Goal: Task Accomplishment & Management: Use online tool/utility

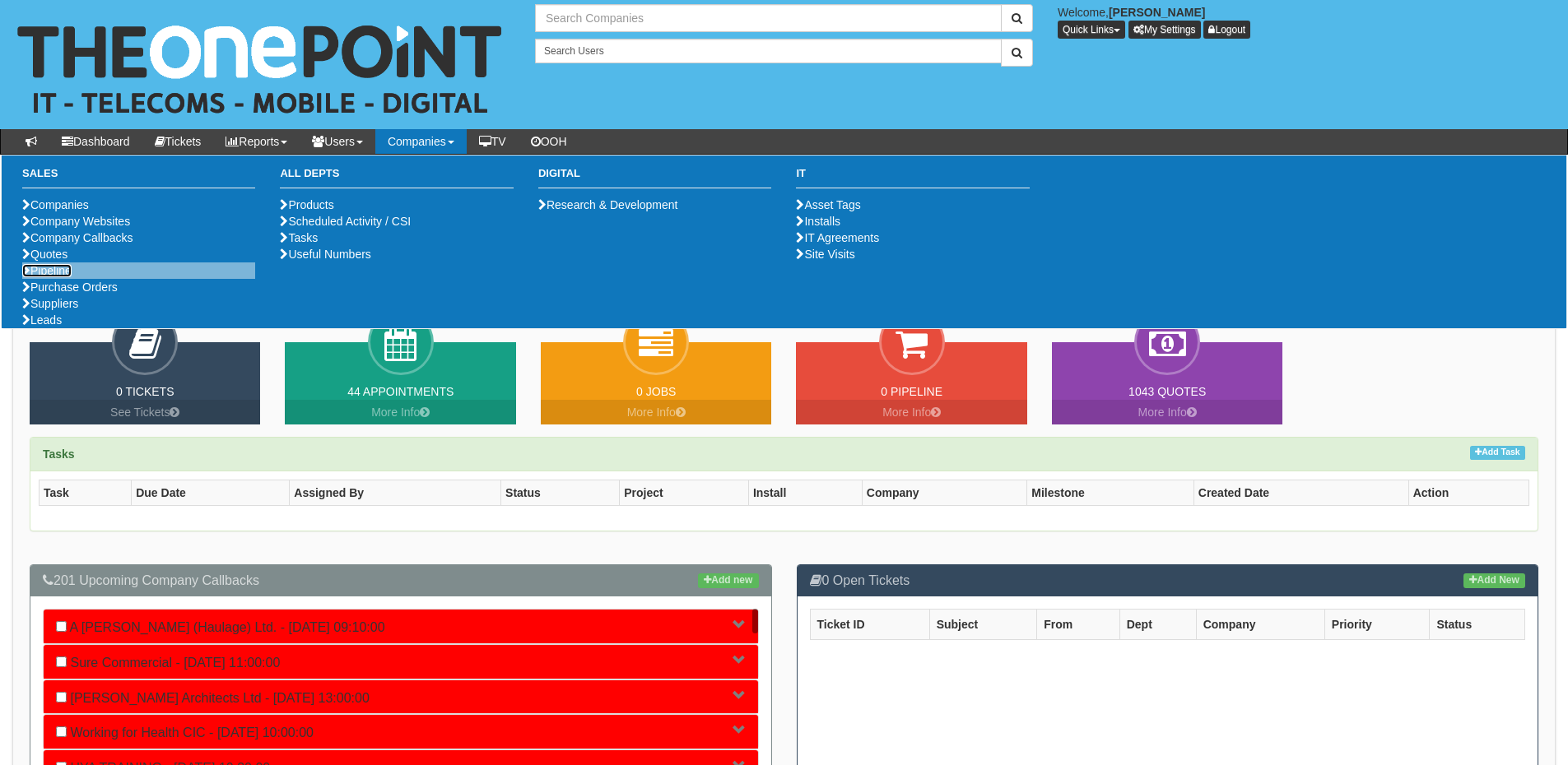
type input "Search Companies"
click at [51, 277] on link "Pipeline" at bounding box center [47, 271] width 50 height 13
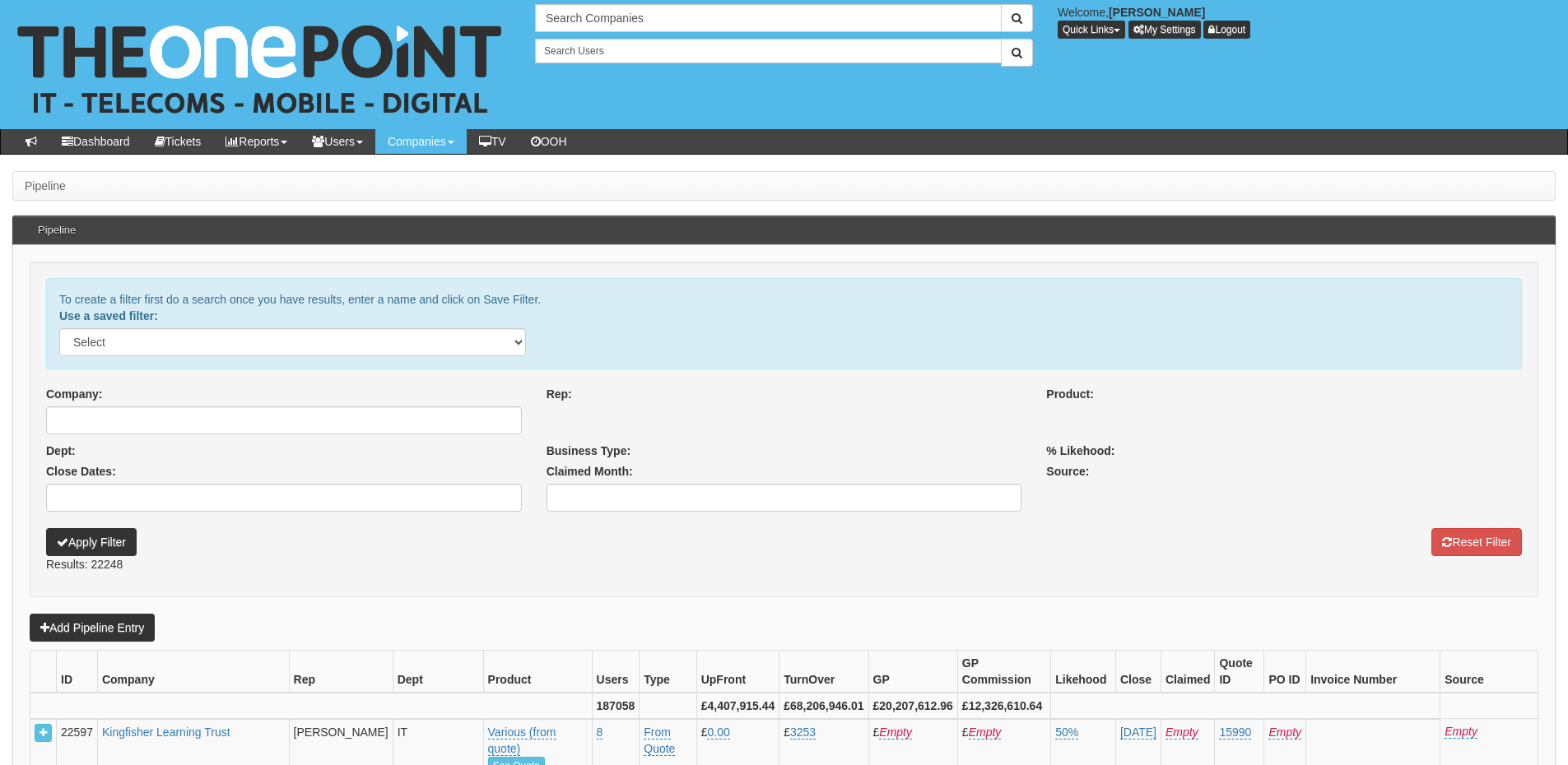
select select
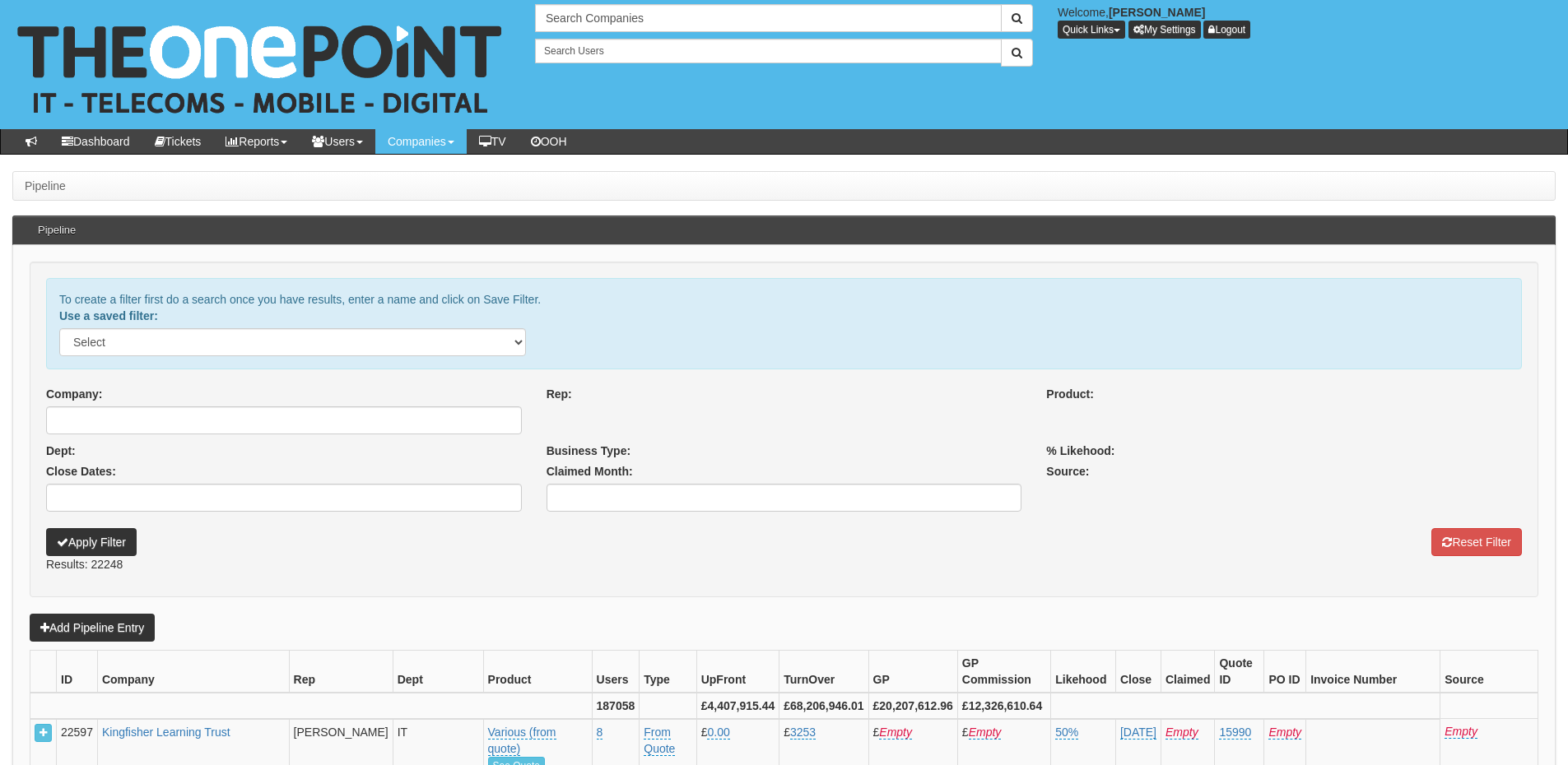
select select
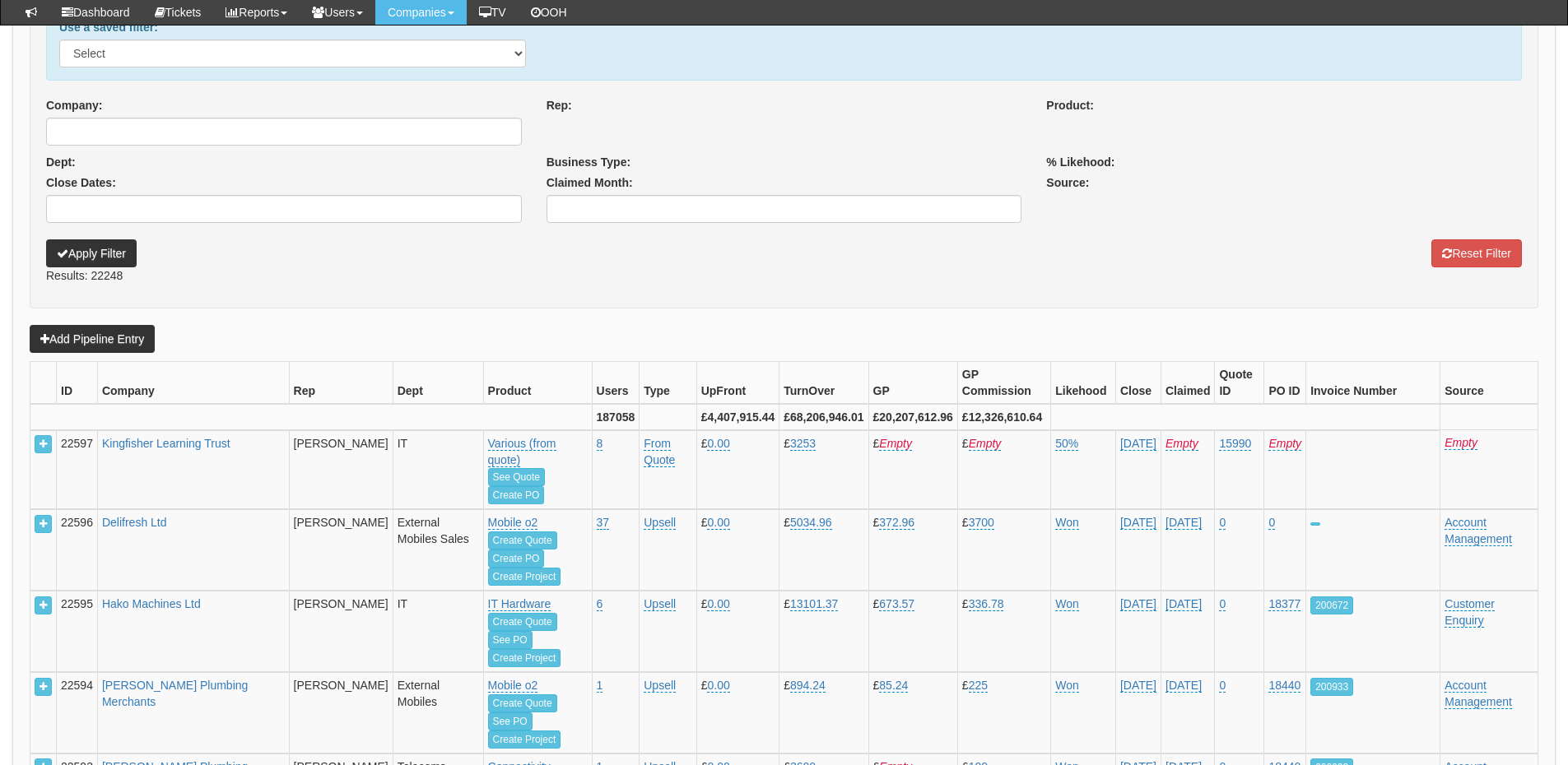
scroll to position [246, 0]
select select
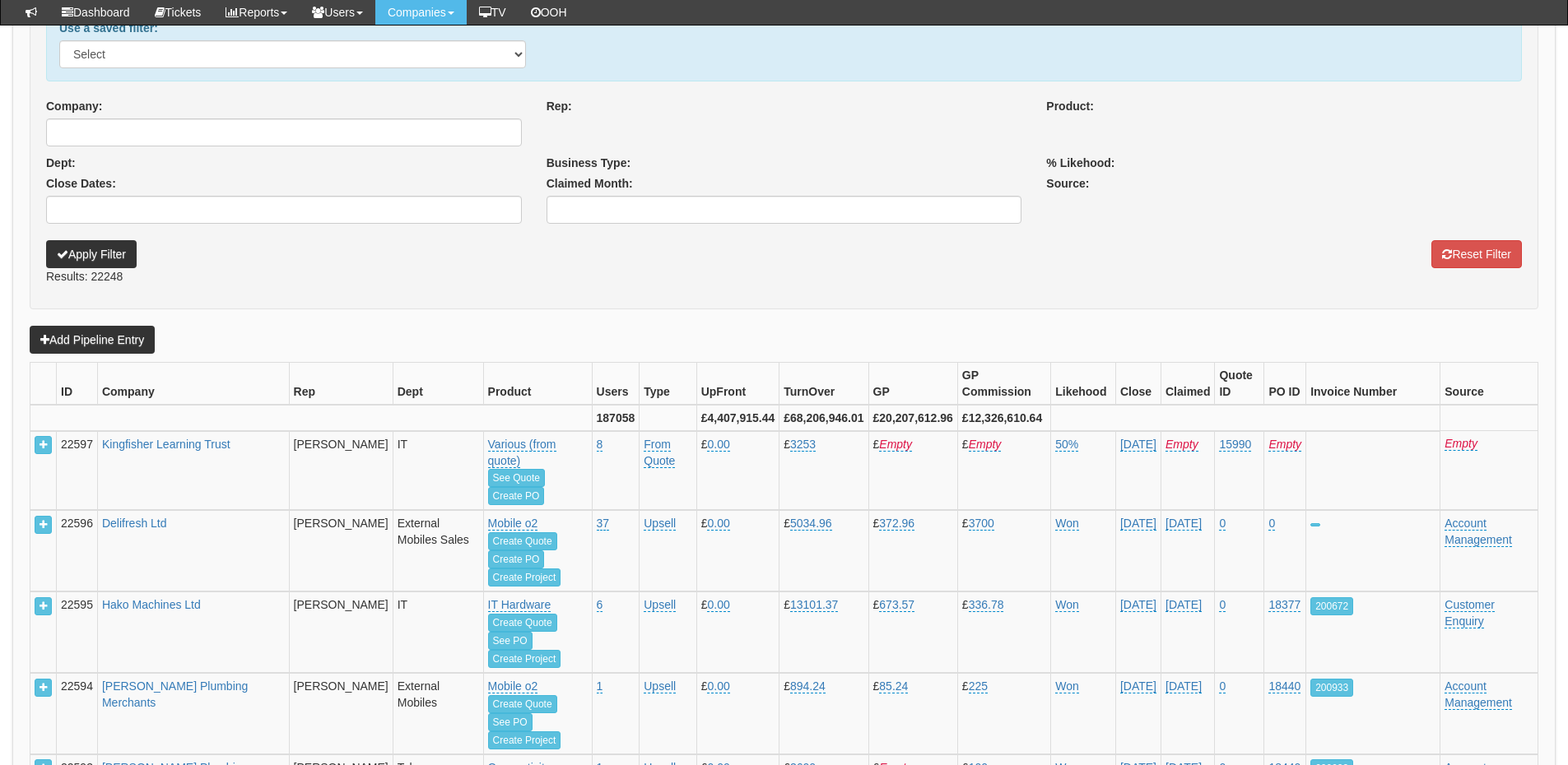
select select
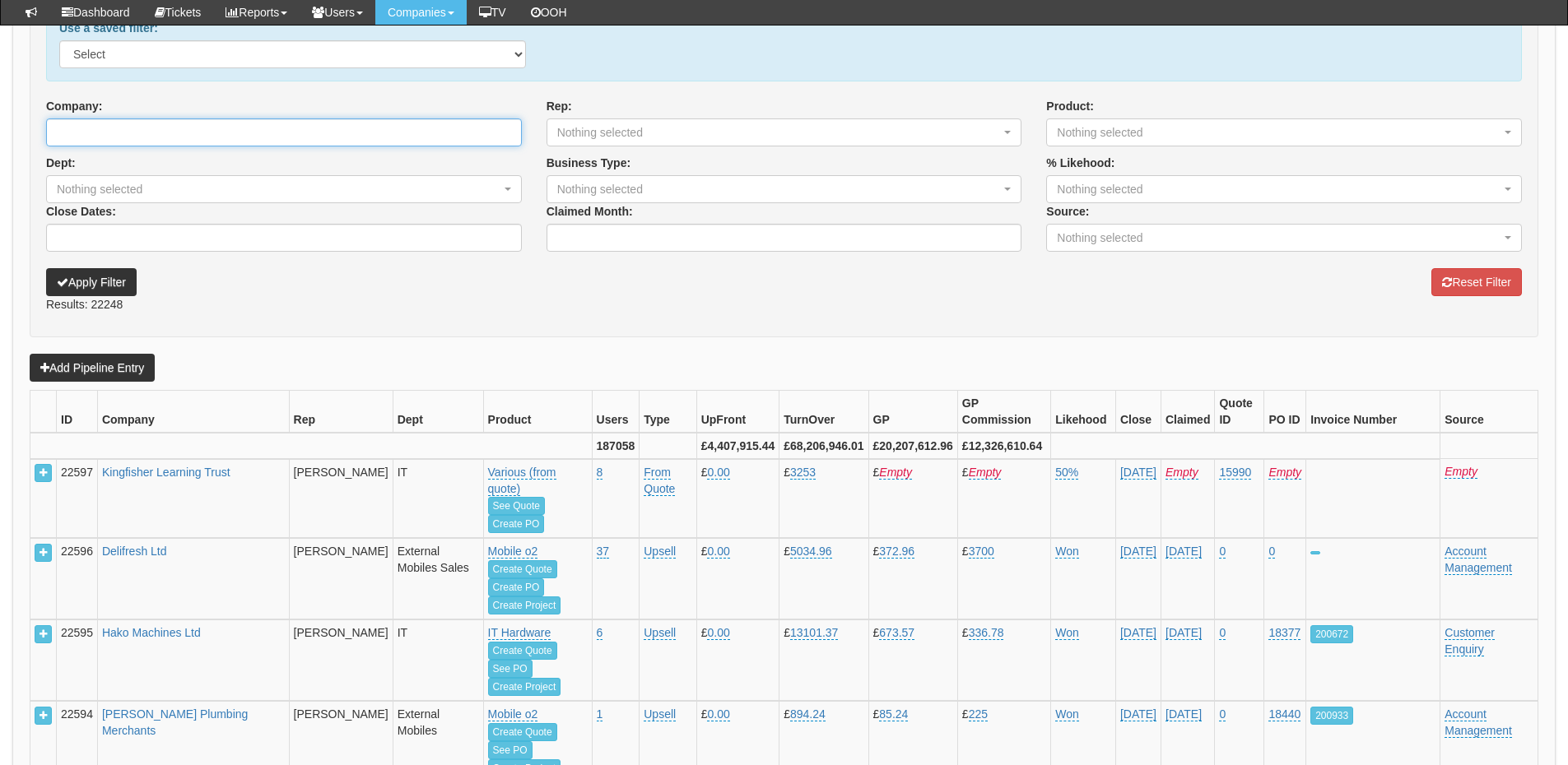
click at [241, 132] on input "Company:" at bounding box center [284, 133] width 476 height 28
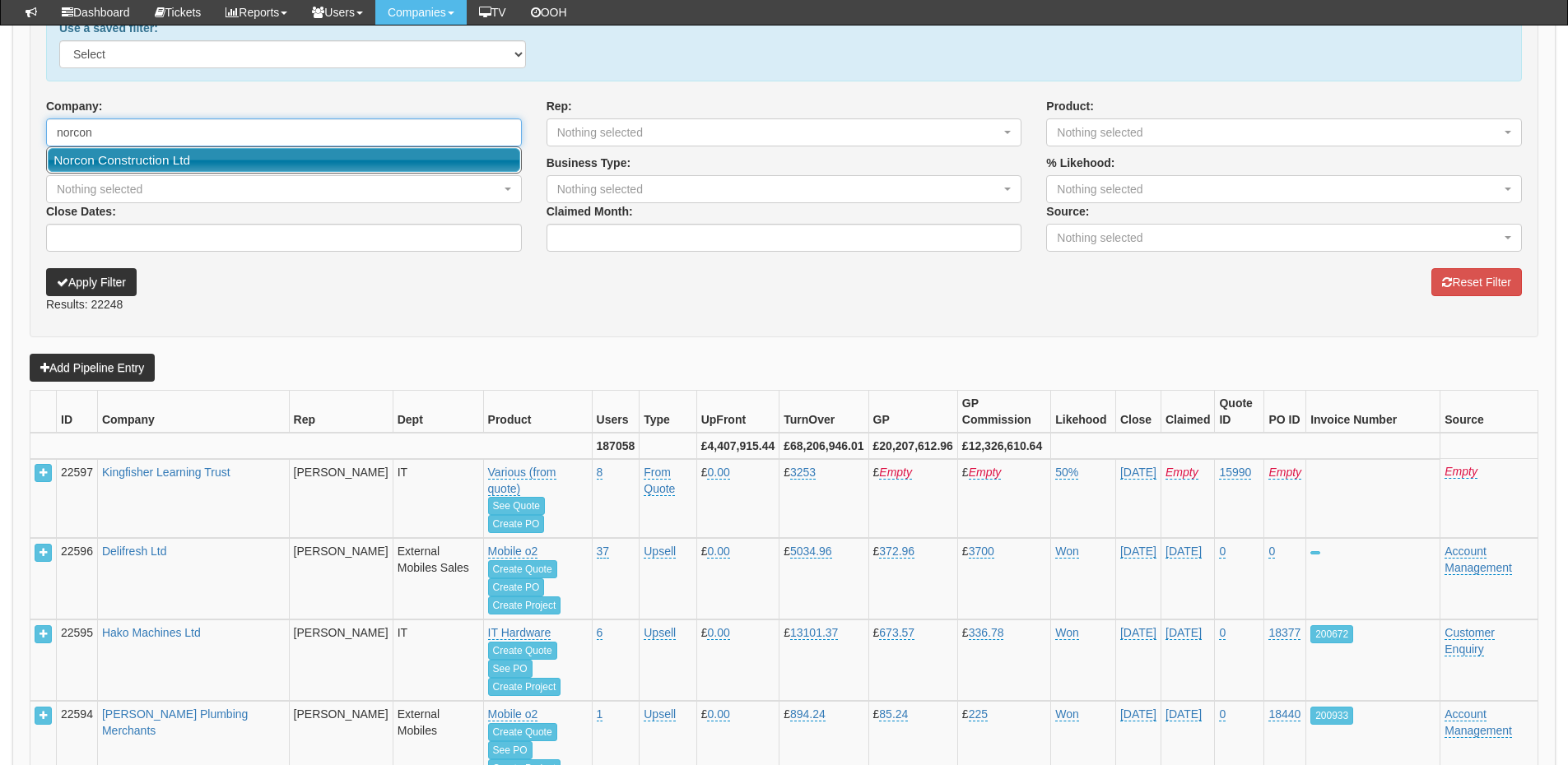
click at [229, 157] on link "Norcon Construction Ltd" at bounding box center [284, 159] width 472 height 23
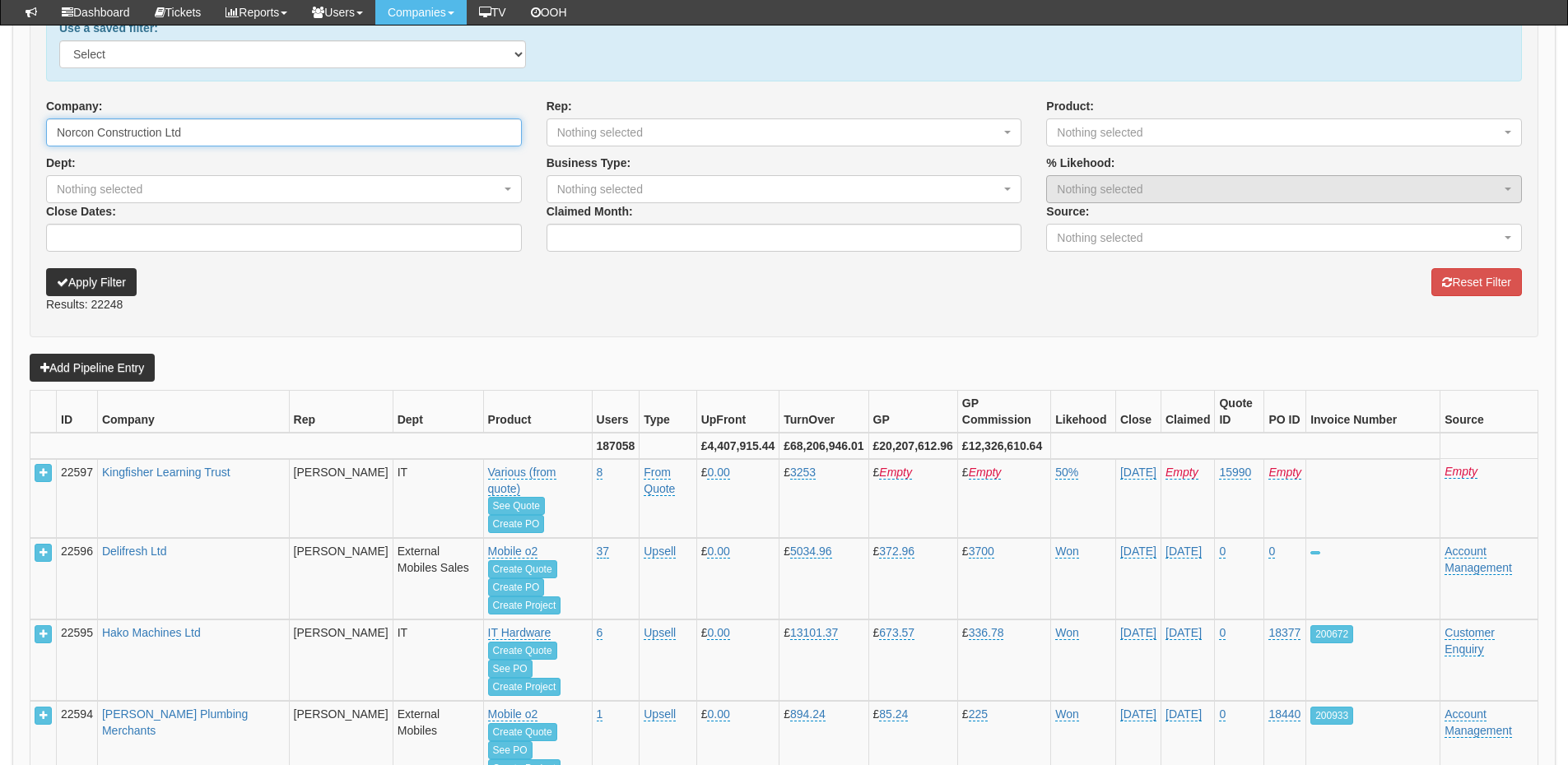
type input "Norcon Construction Ltd"
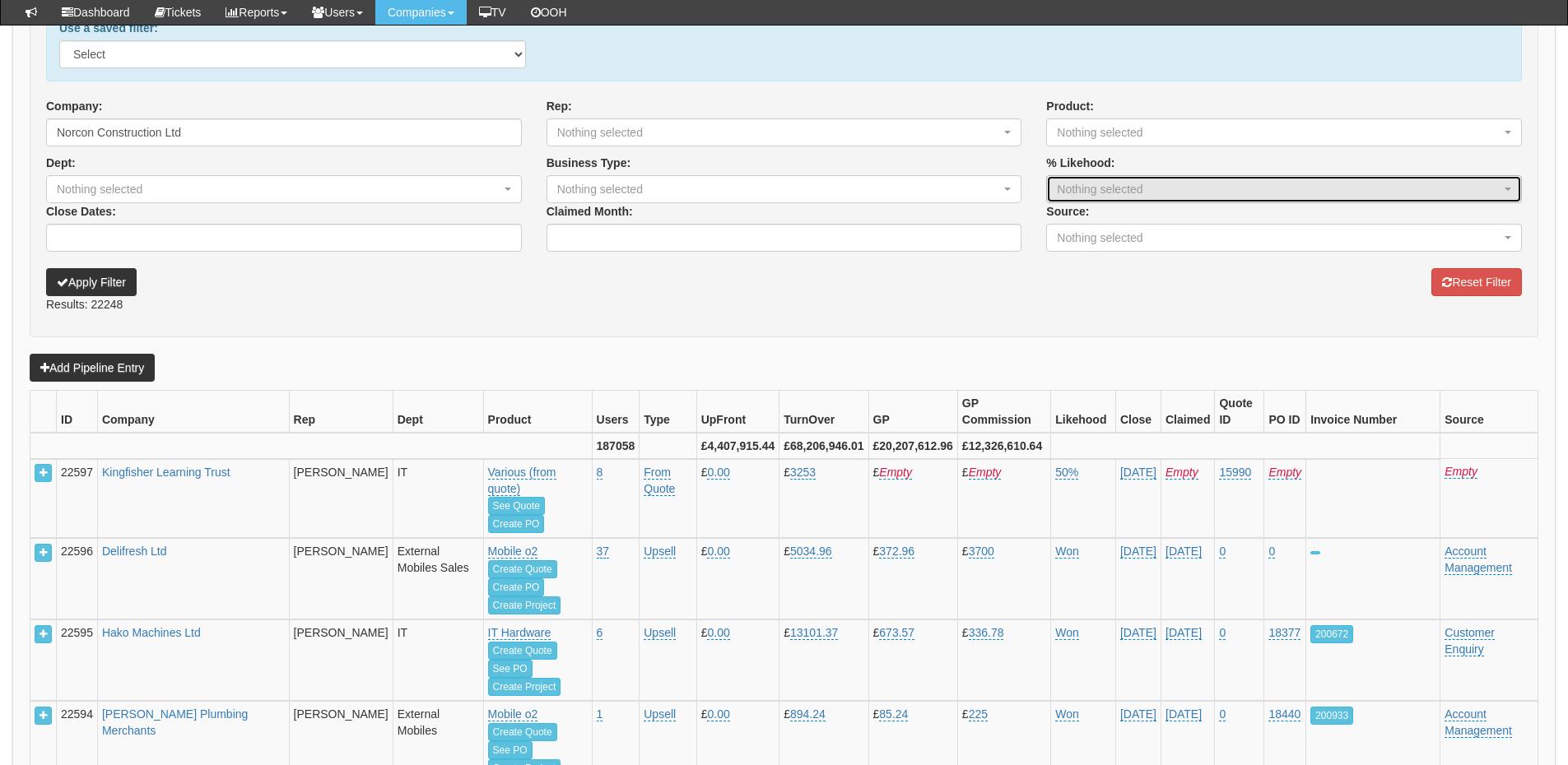
click at [1220, 190] on div "Nothing selected" at bounding box center [1268, 189] width 423 height 17
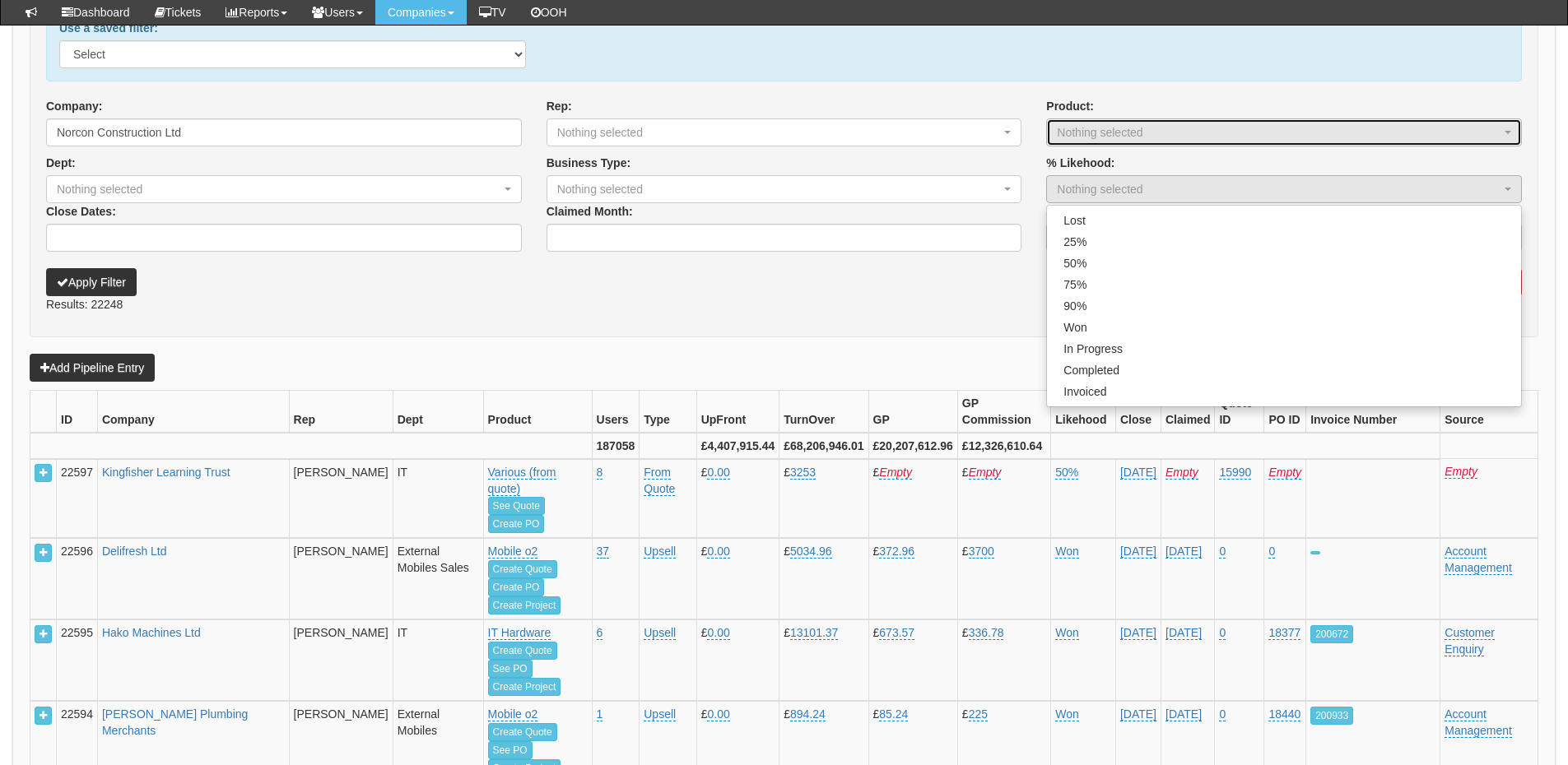
click at [1188, 140] on button "Nothing selected" at bounding box center [1284, 133] width 476 height 28
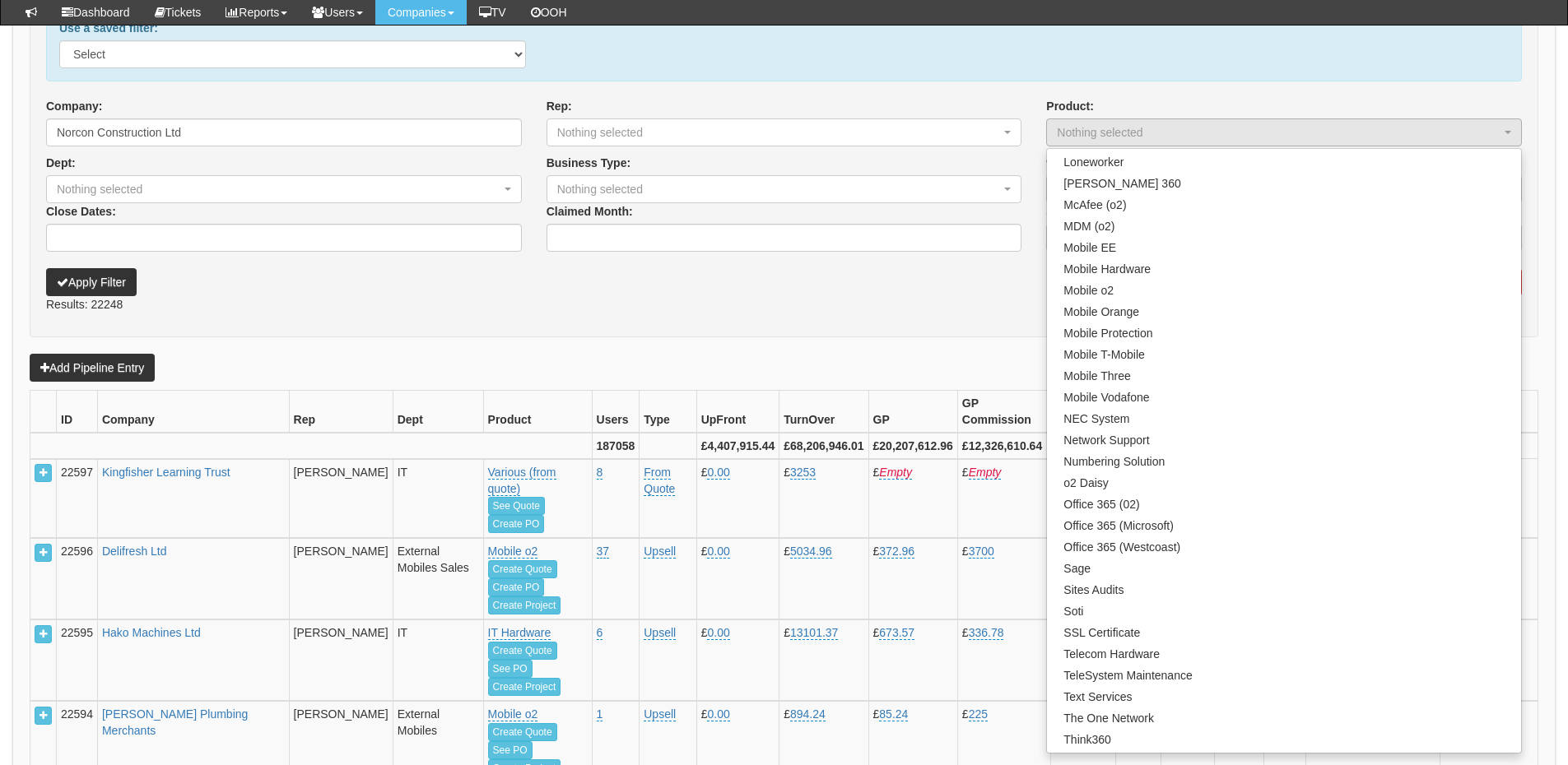
scroll to position [559, 0]
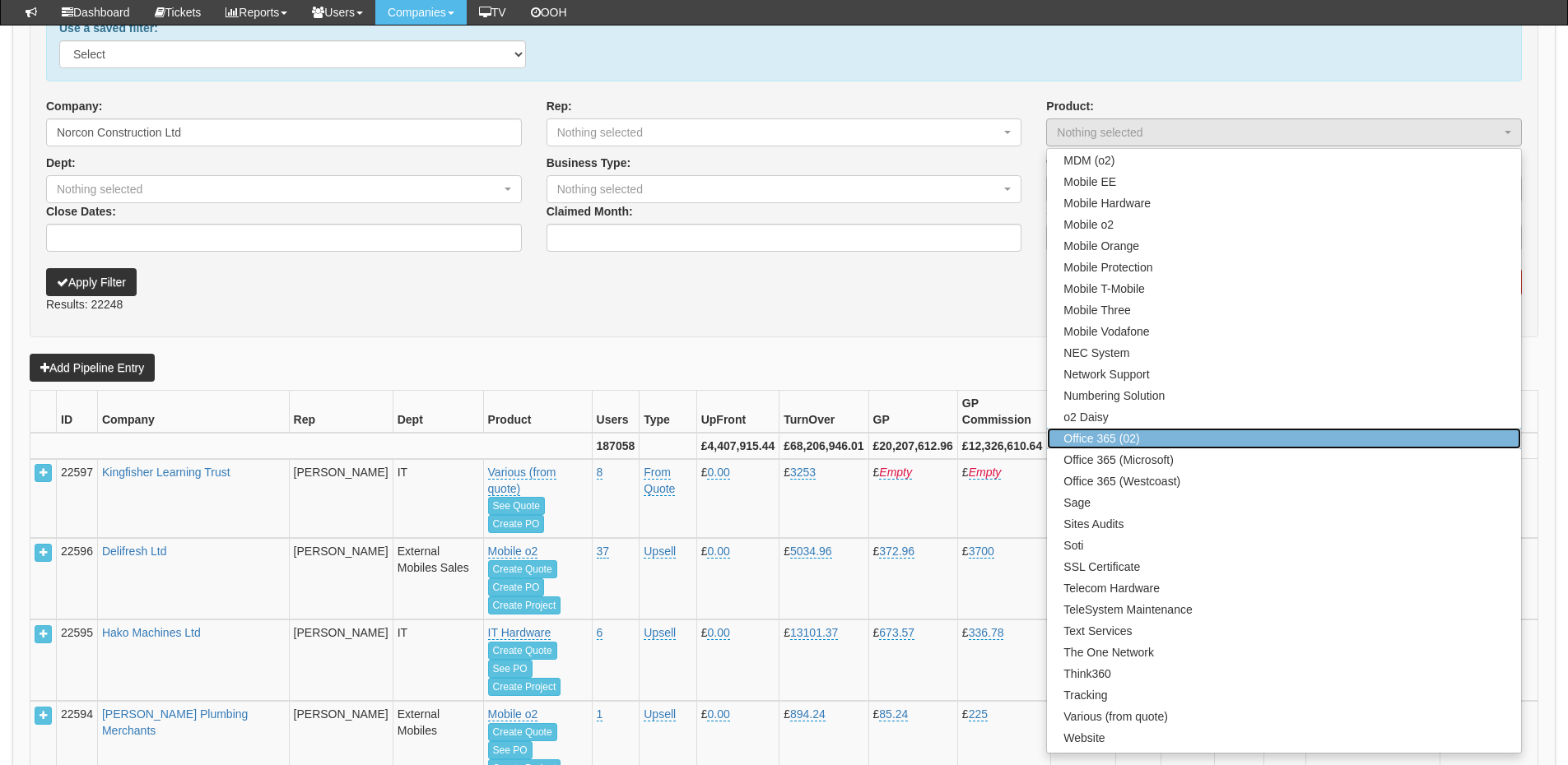
click at [1139, 443] on span "Office 365 (02)" at bounding box center [1101, 439] width 76 height 17
select select "41"
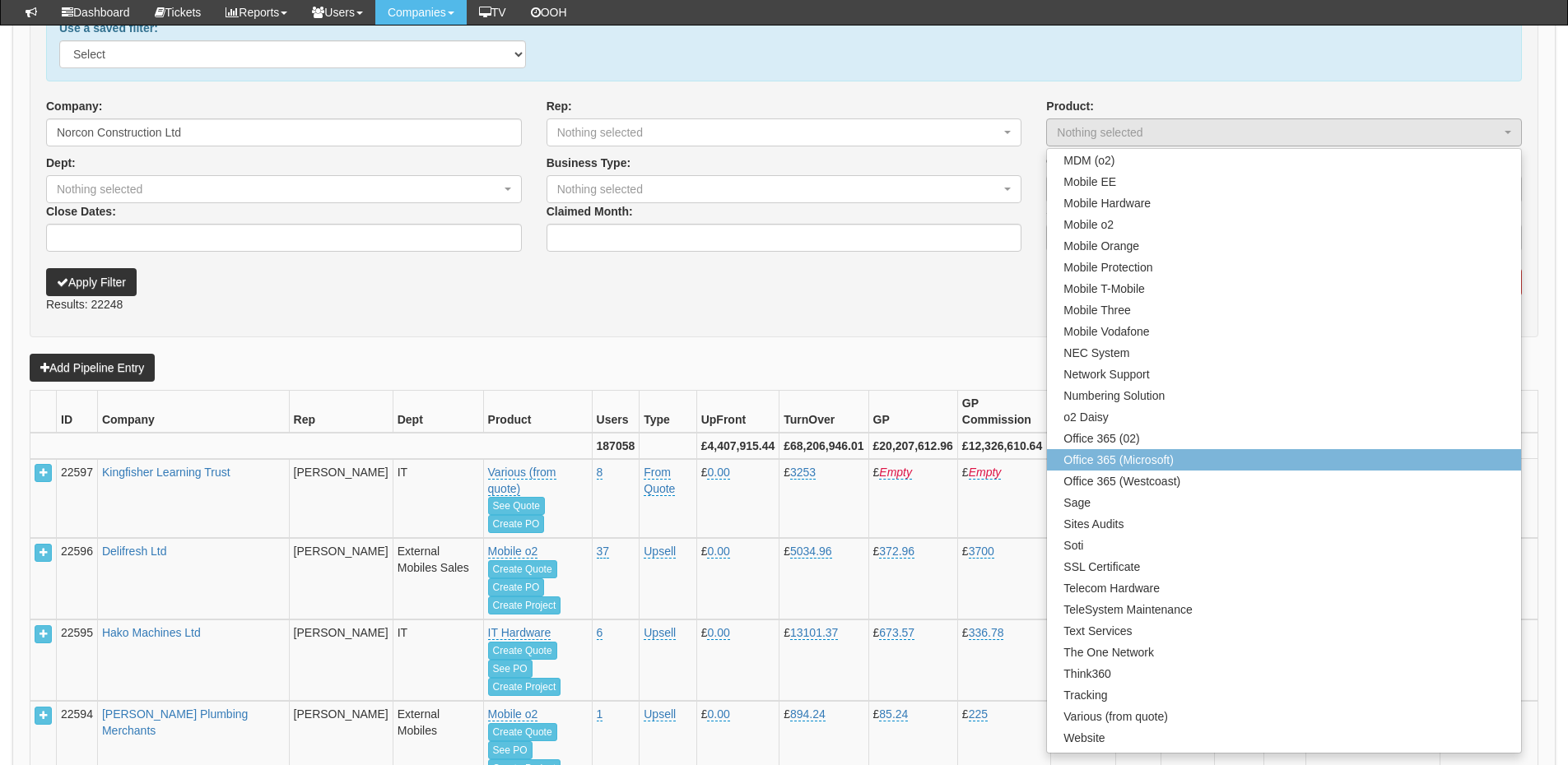
scroll to position [532, 0]
click at [1139, 456] on span "Office 365 (Microsoft)" at bounding box center [1118, 460] width 111 height 17
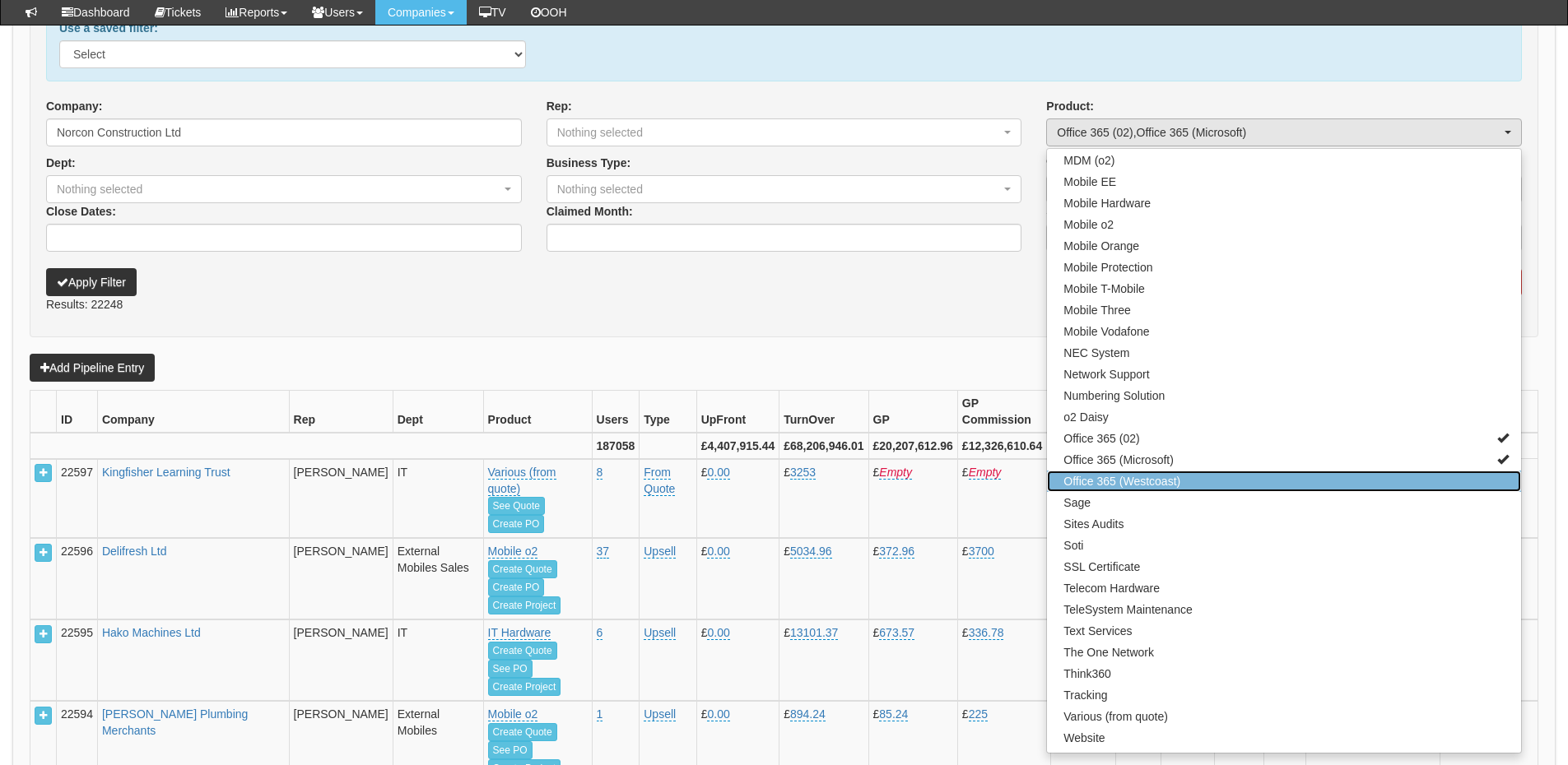
click at [1135, 480] on span "Office 365 (Westcoast)" at bounding box center [1121, 481] width 117 height 17
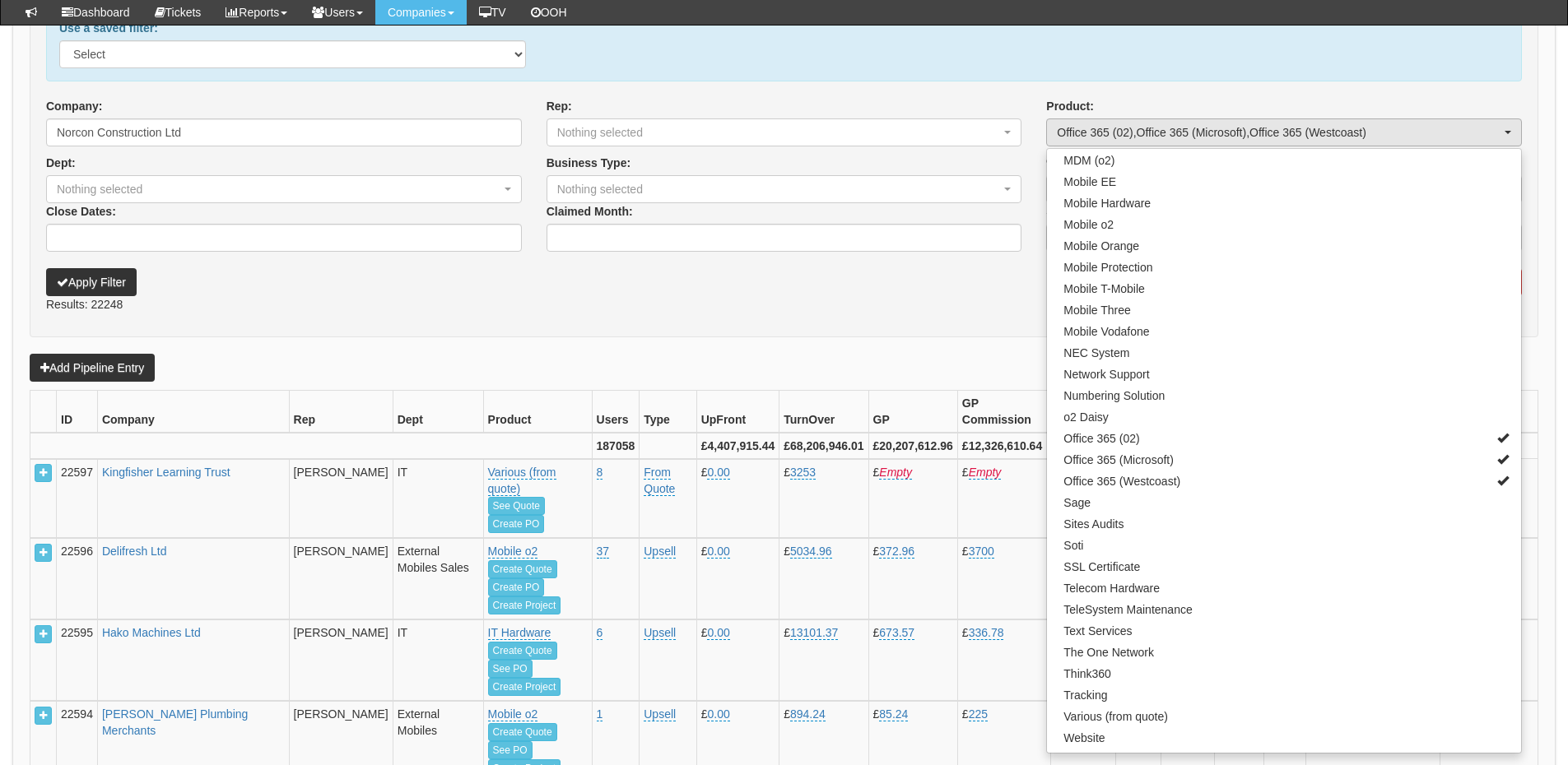
click at [683, 316] on form "To create a filter first do a search once you have results, enter a name and cl…" at bounding box center [784, 155] width 1508 height 363
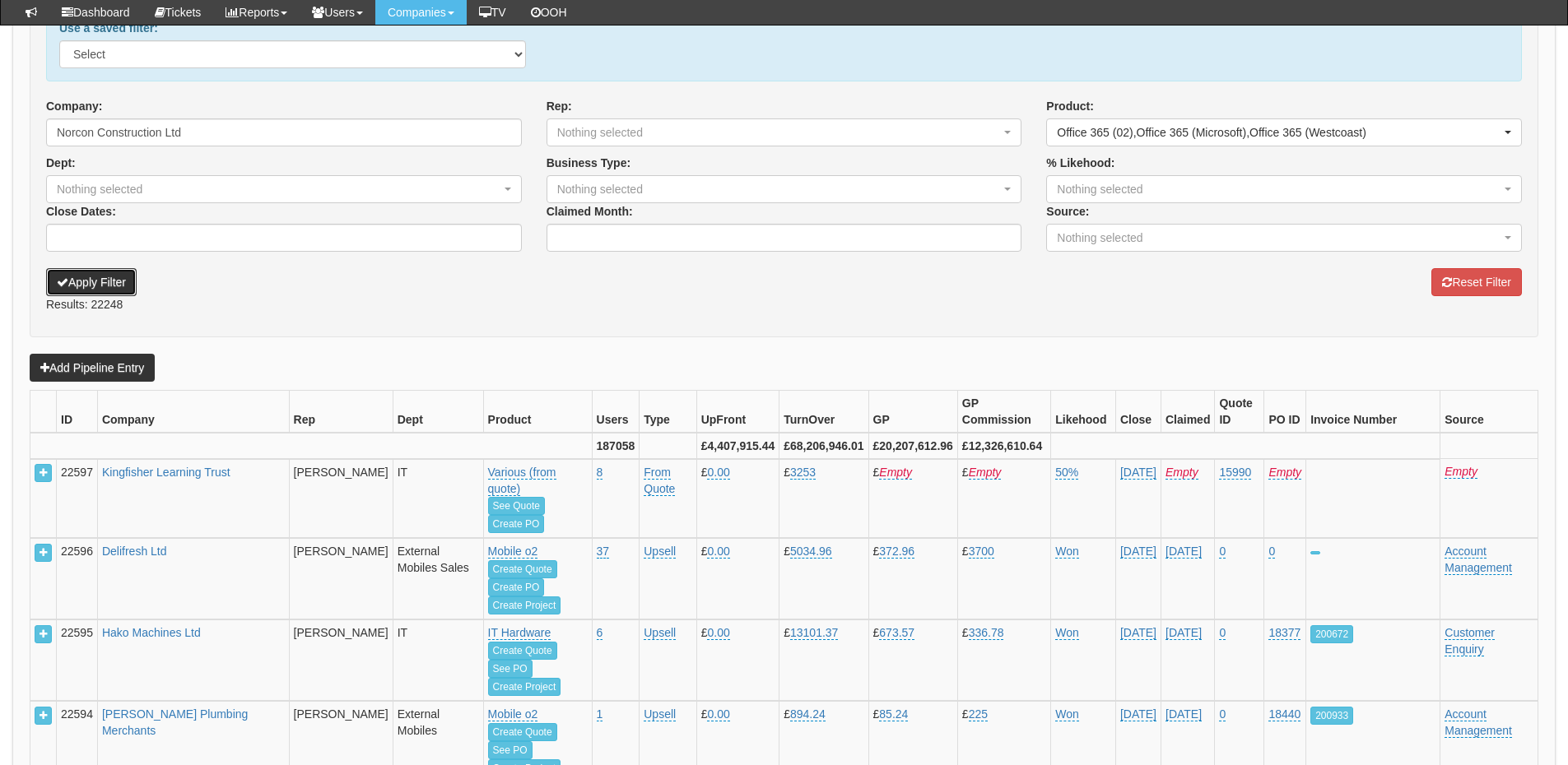
click at [70, 288] on button "Apply Filter" at bounding box center [91, 282] width 91 height 28
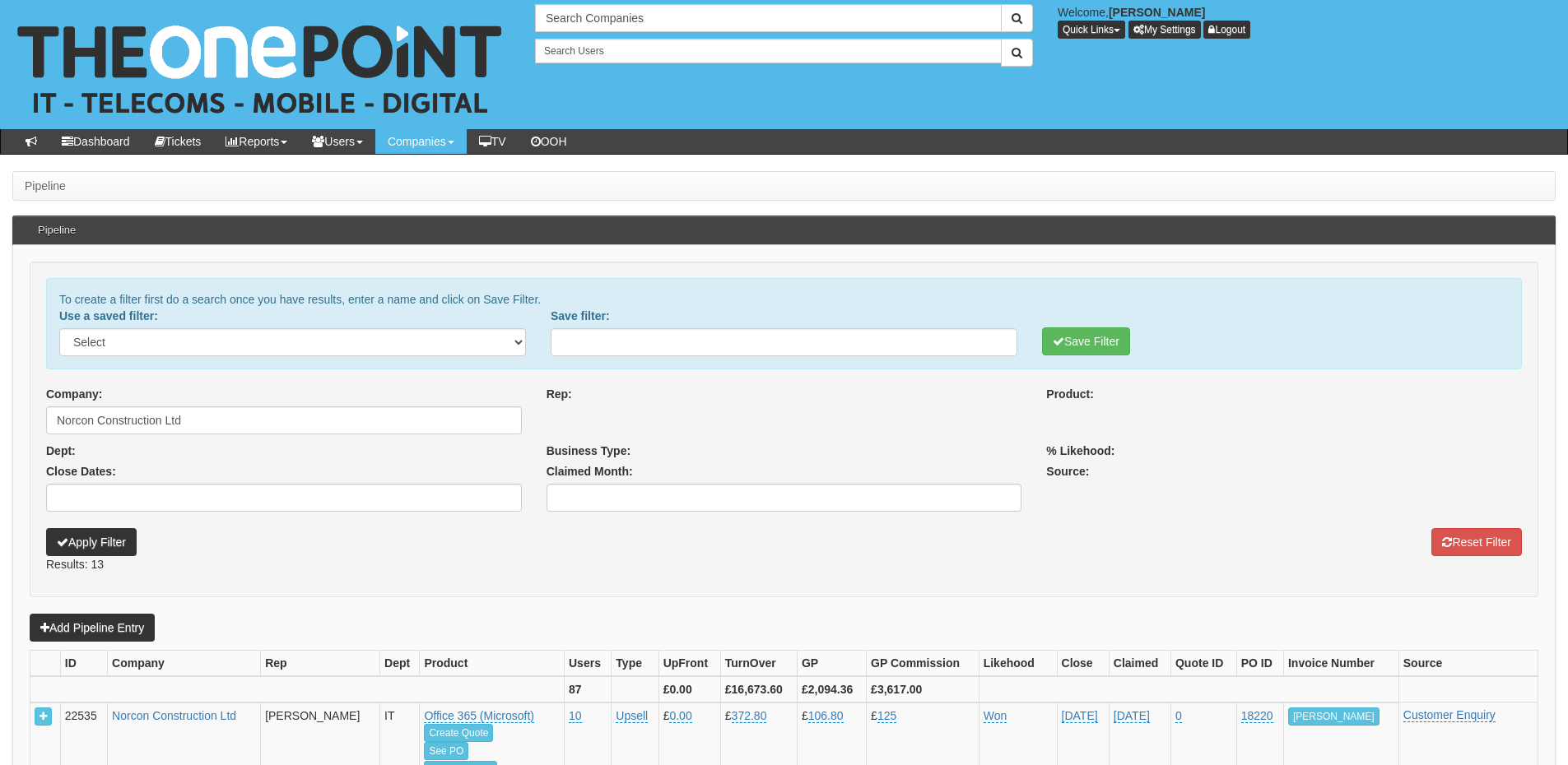
select select
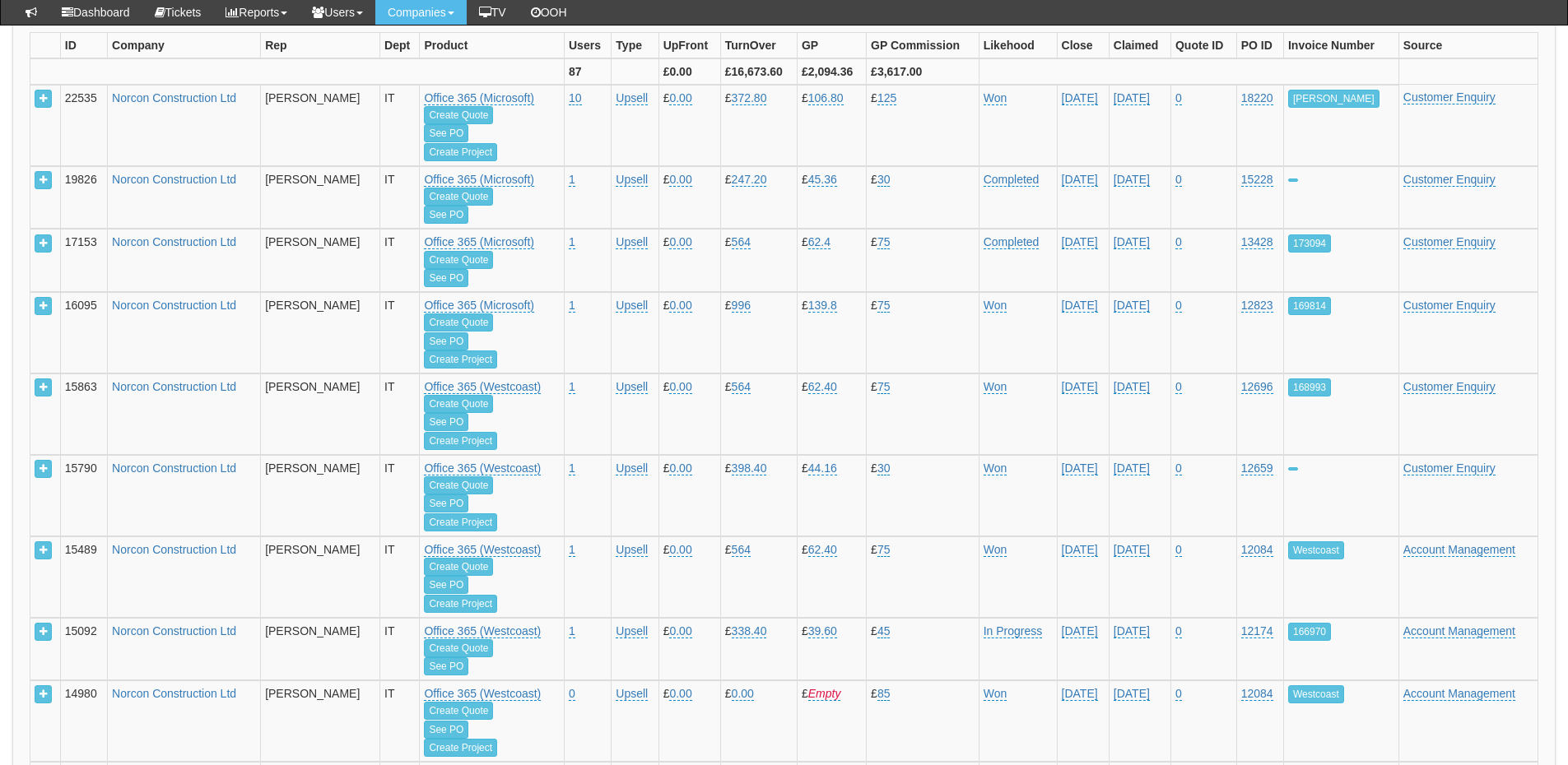
select select
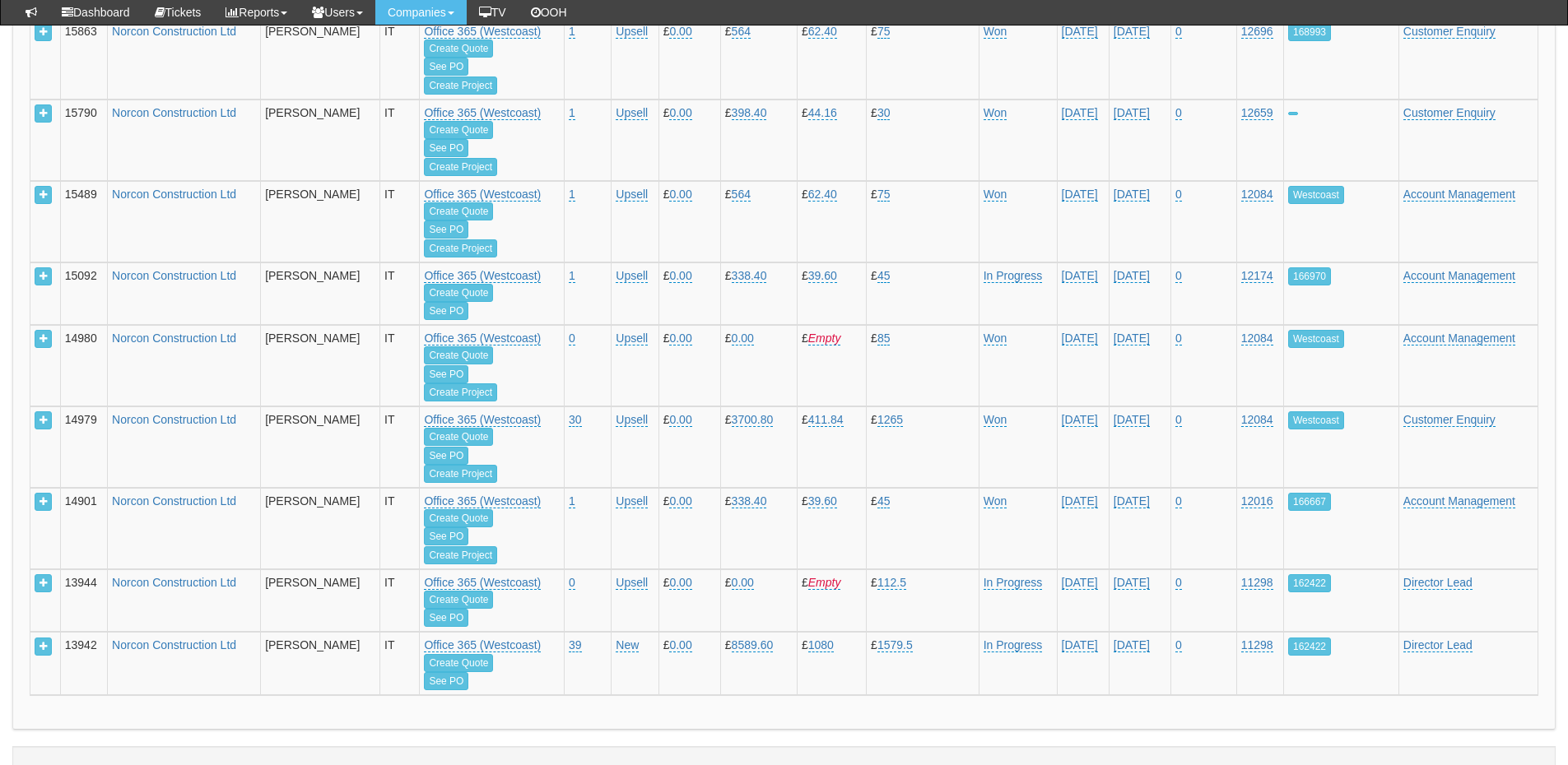
scroll to position [993, 0]
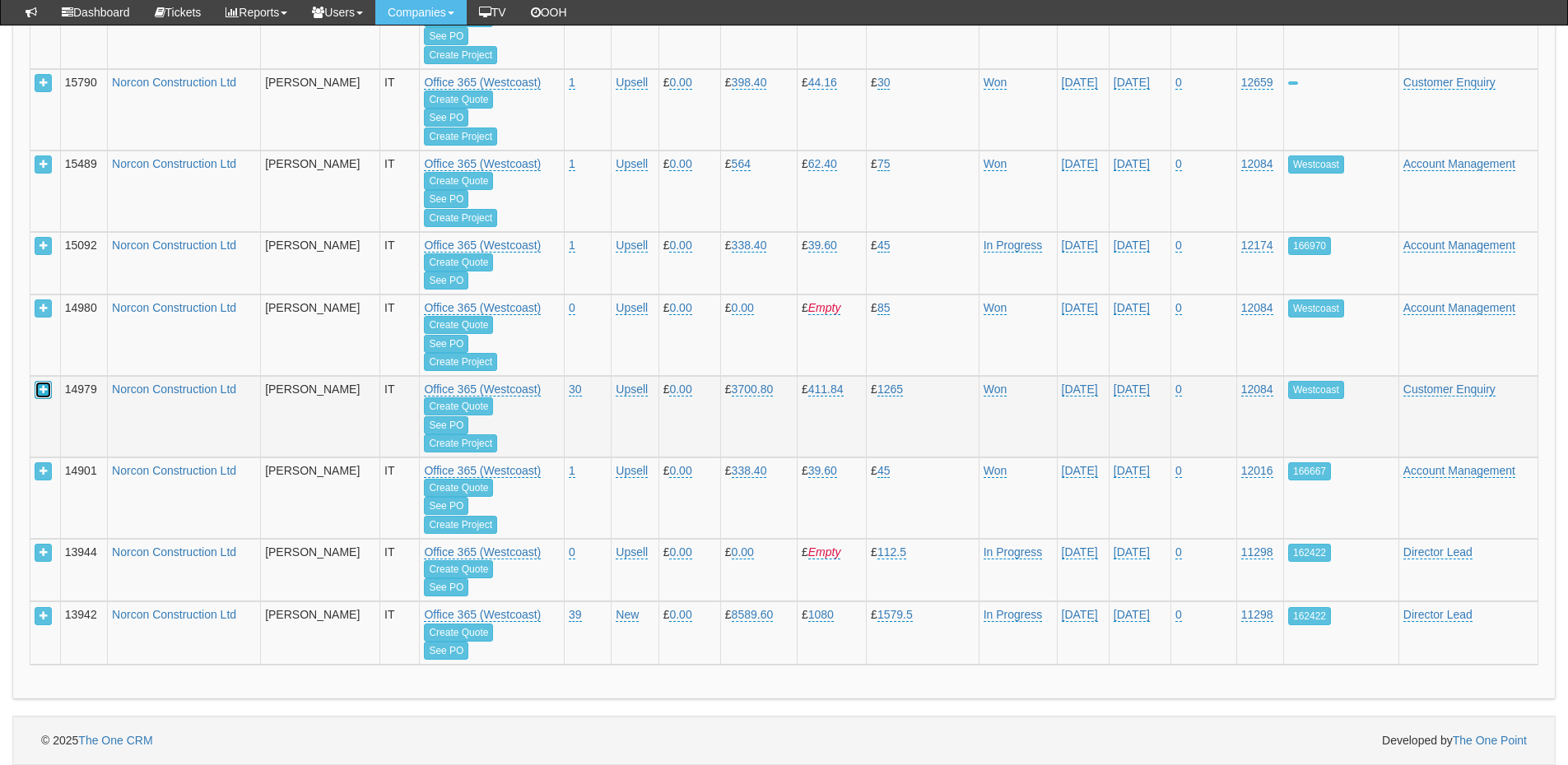
click at [37, 390] on button at bounding box center [43, 390] width 17 height 18
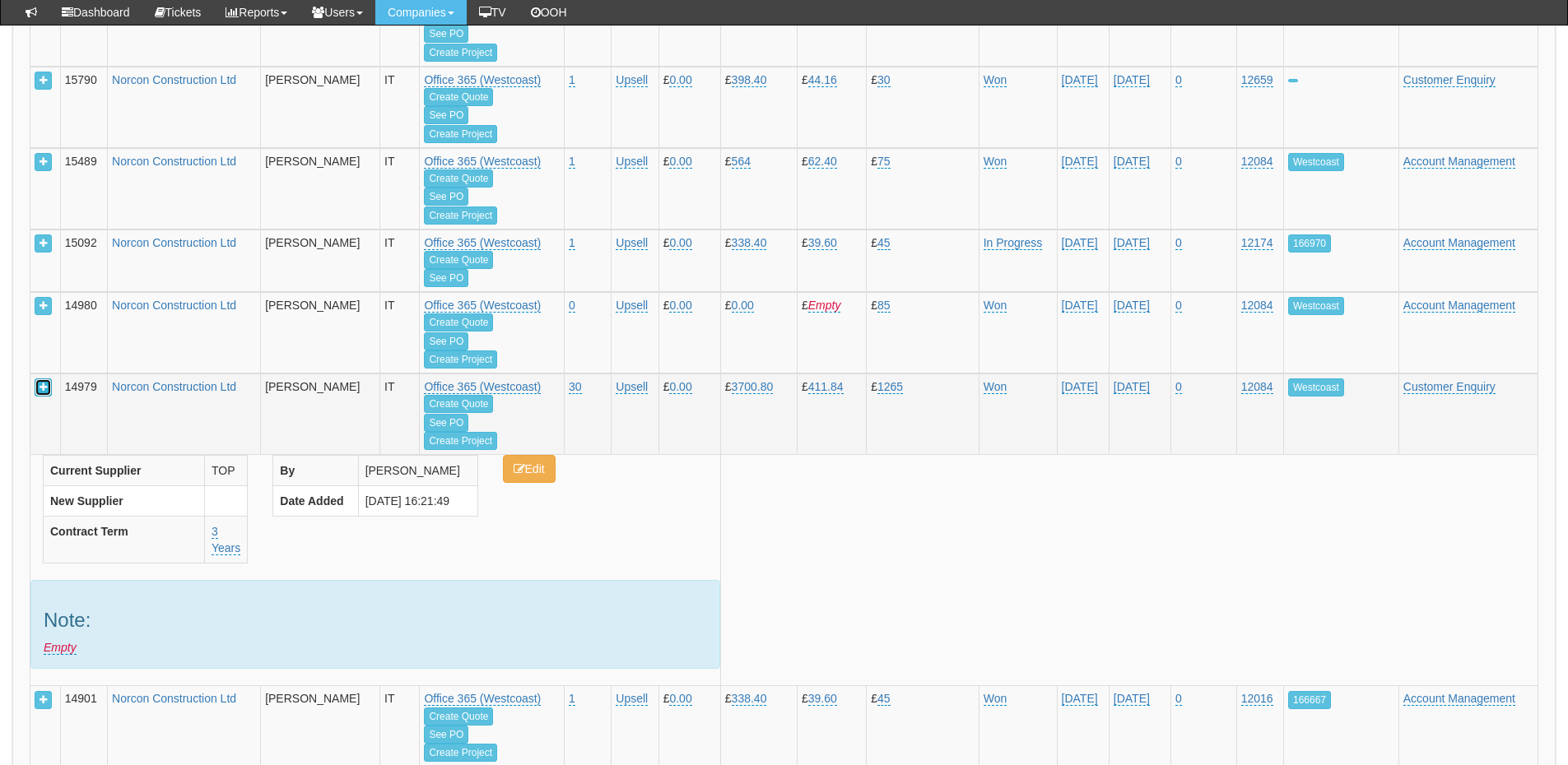
click at [37, 388] on button at bounding box center [43, 387] width 17 height 18
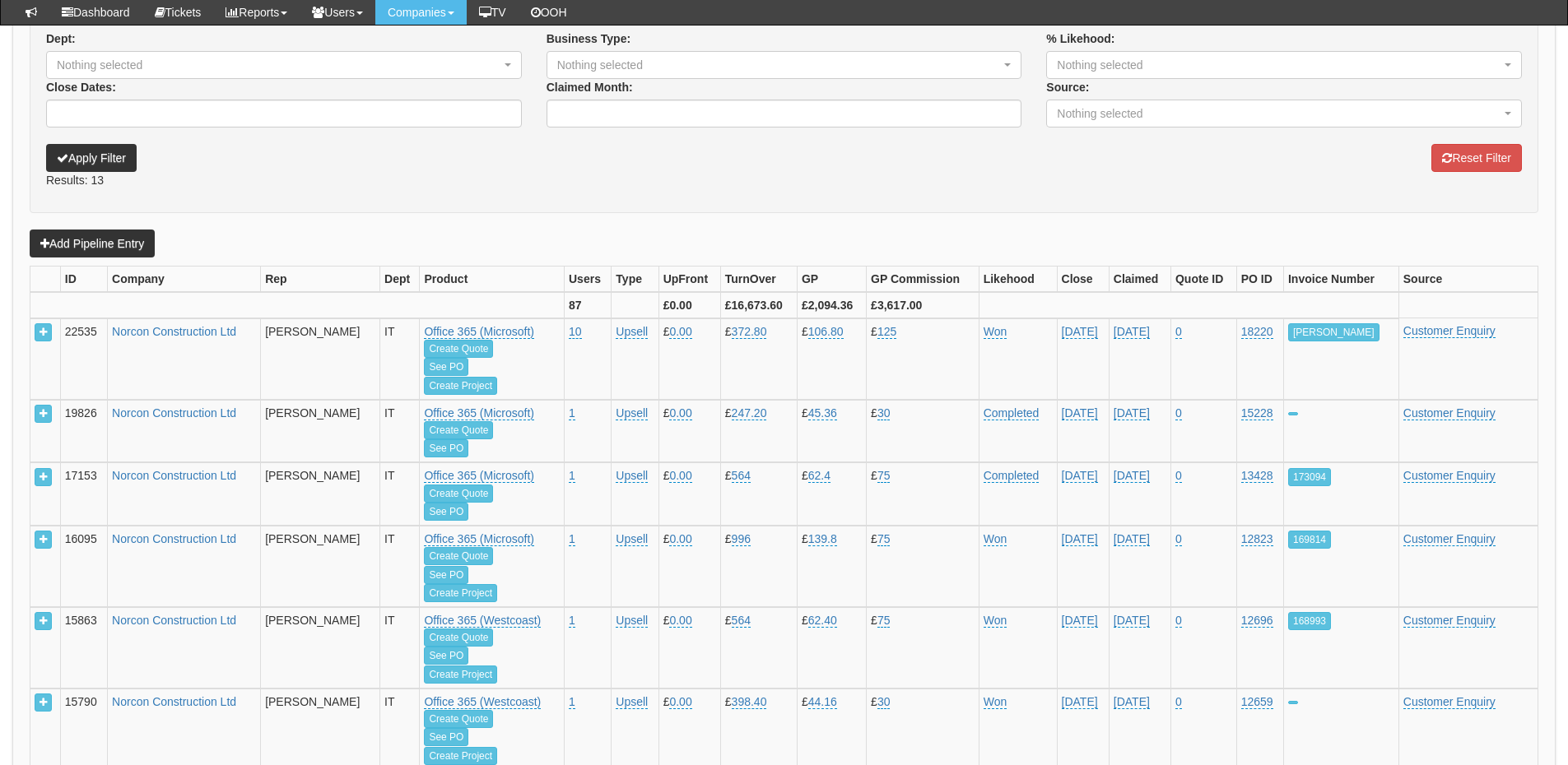
scroll to position [334, 0]
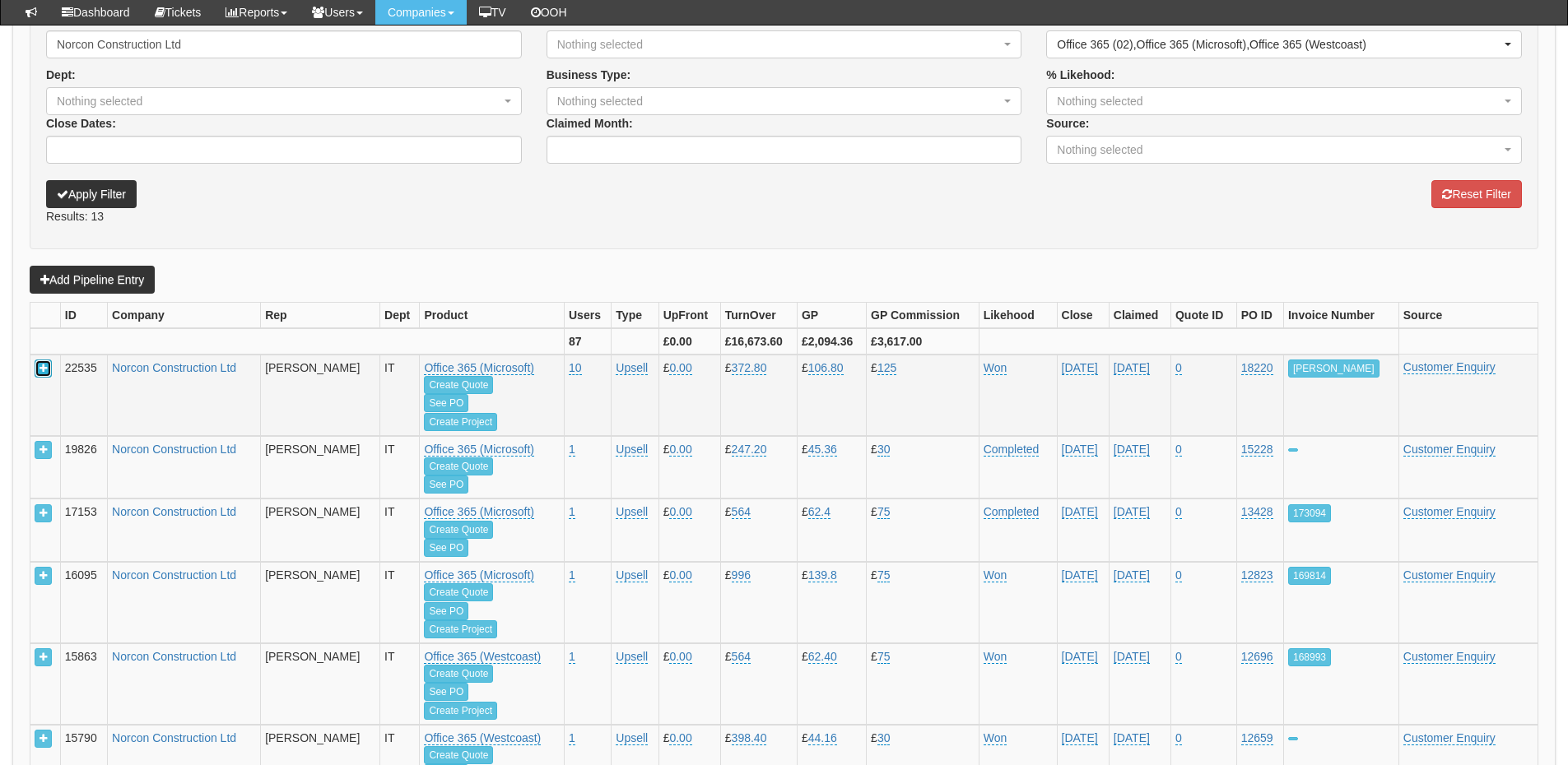
click at [43, 372] on icon at bounding box center [43, 368] width 7 height 10
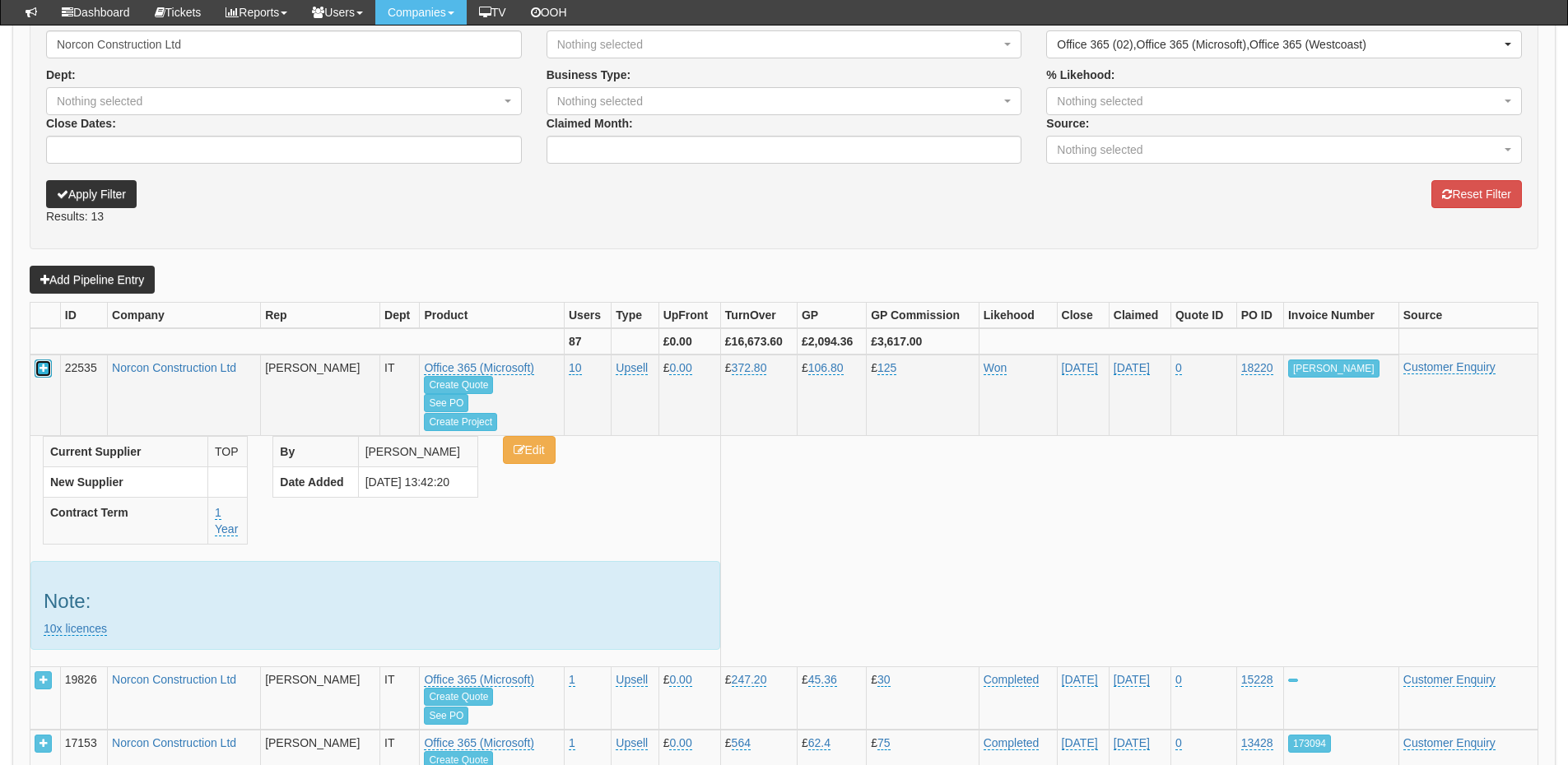
click at [40, 366] on icon at bounding box center [43, 368] width 7 height 10
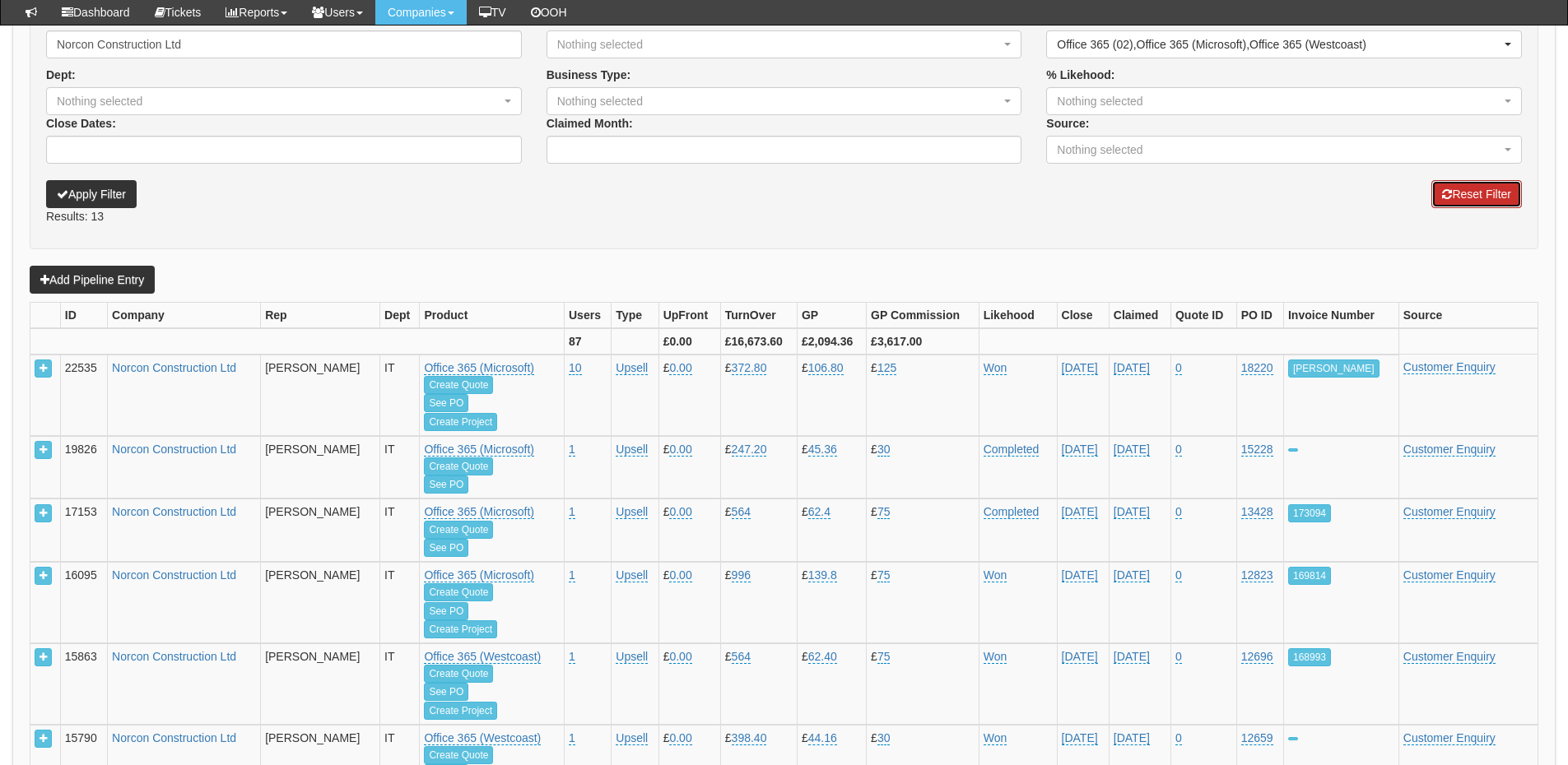
click at [1482, 196] on button "Reset Filter" at bounding box center [1476, 194] width 91 height 28
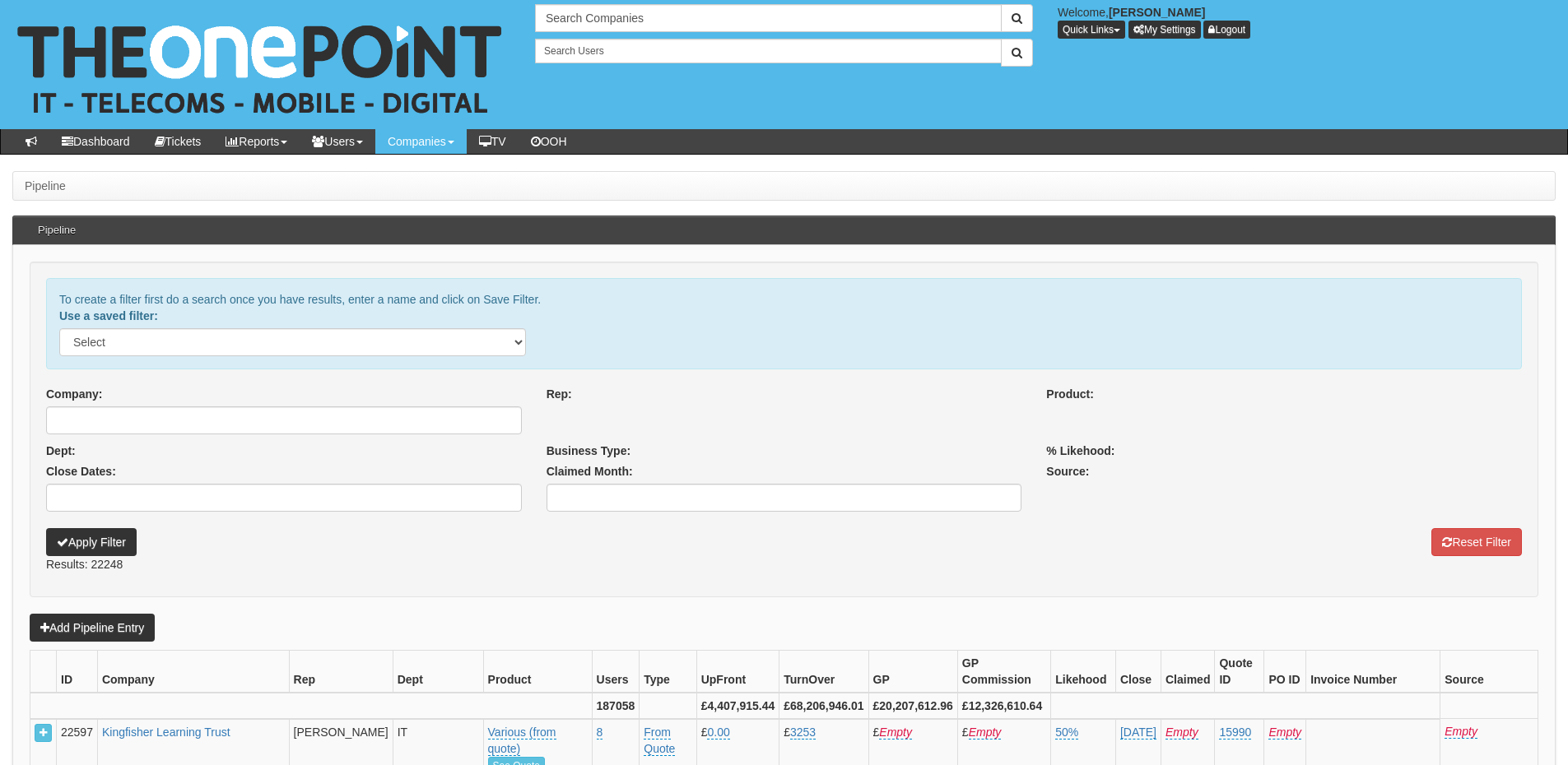
select select
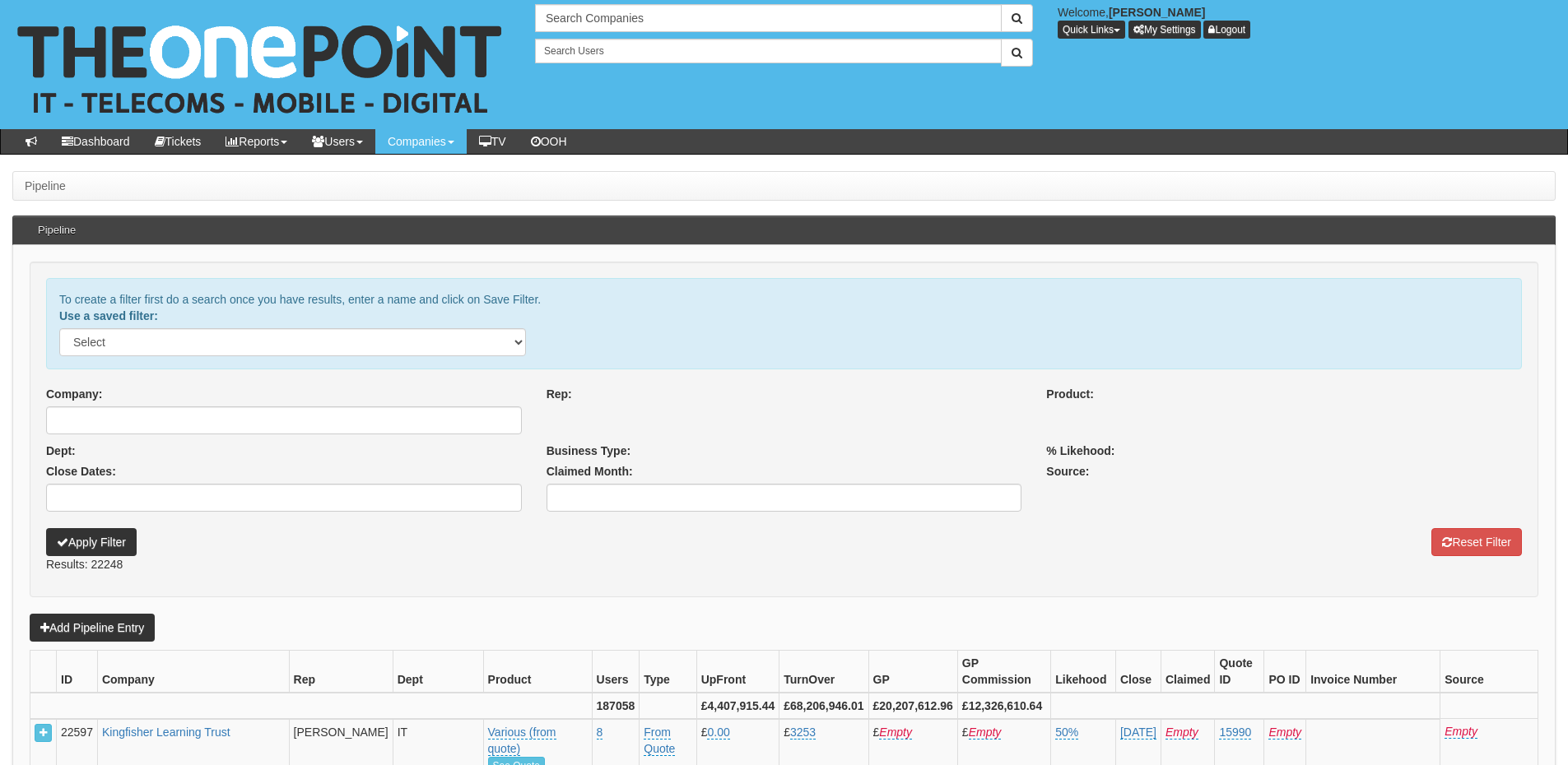
select select
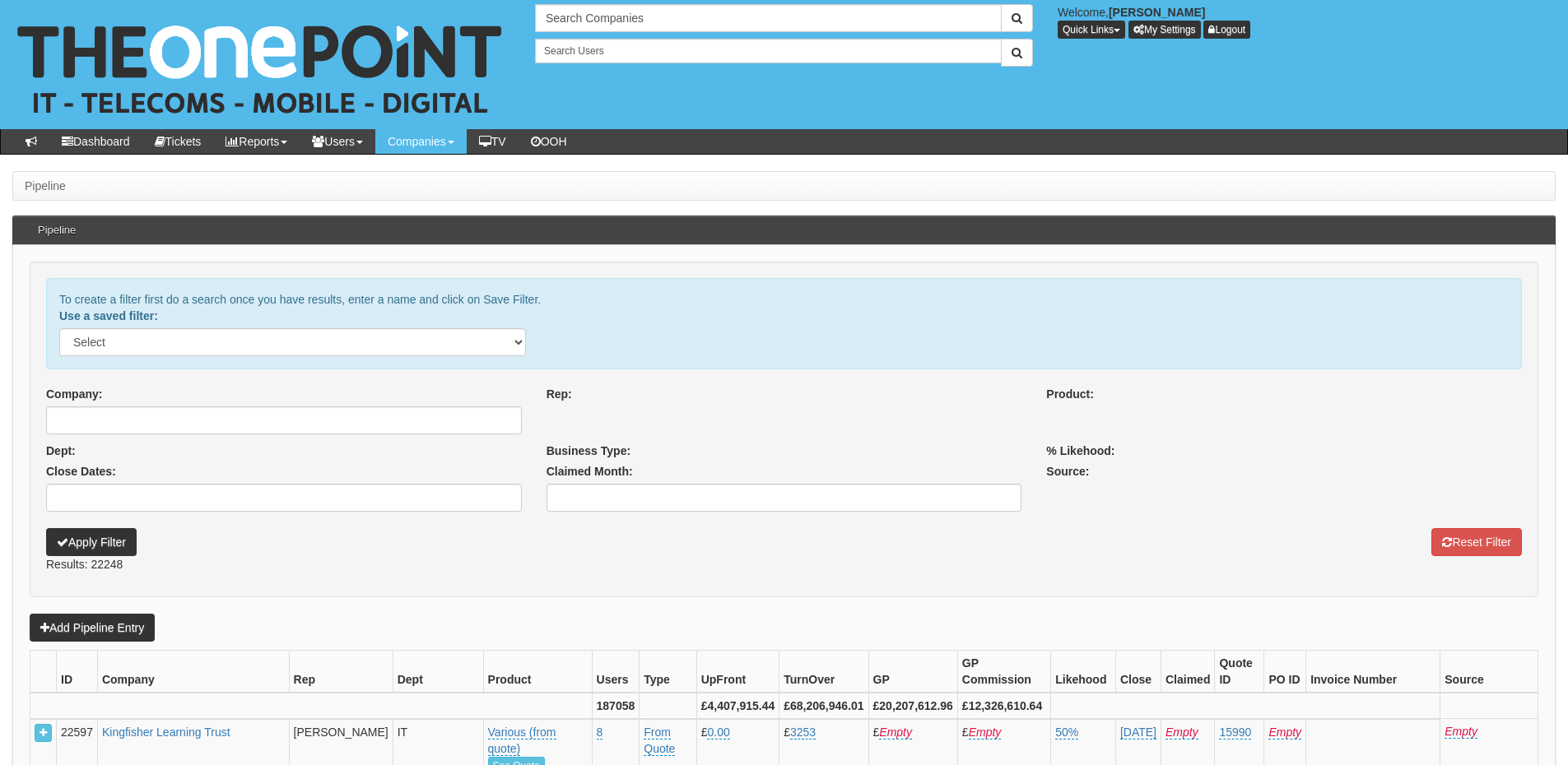
select select
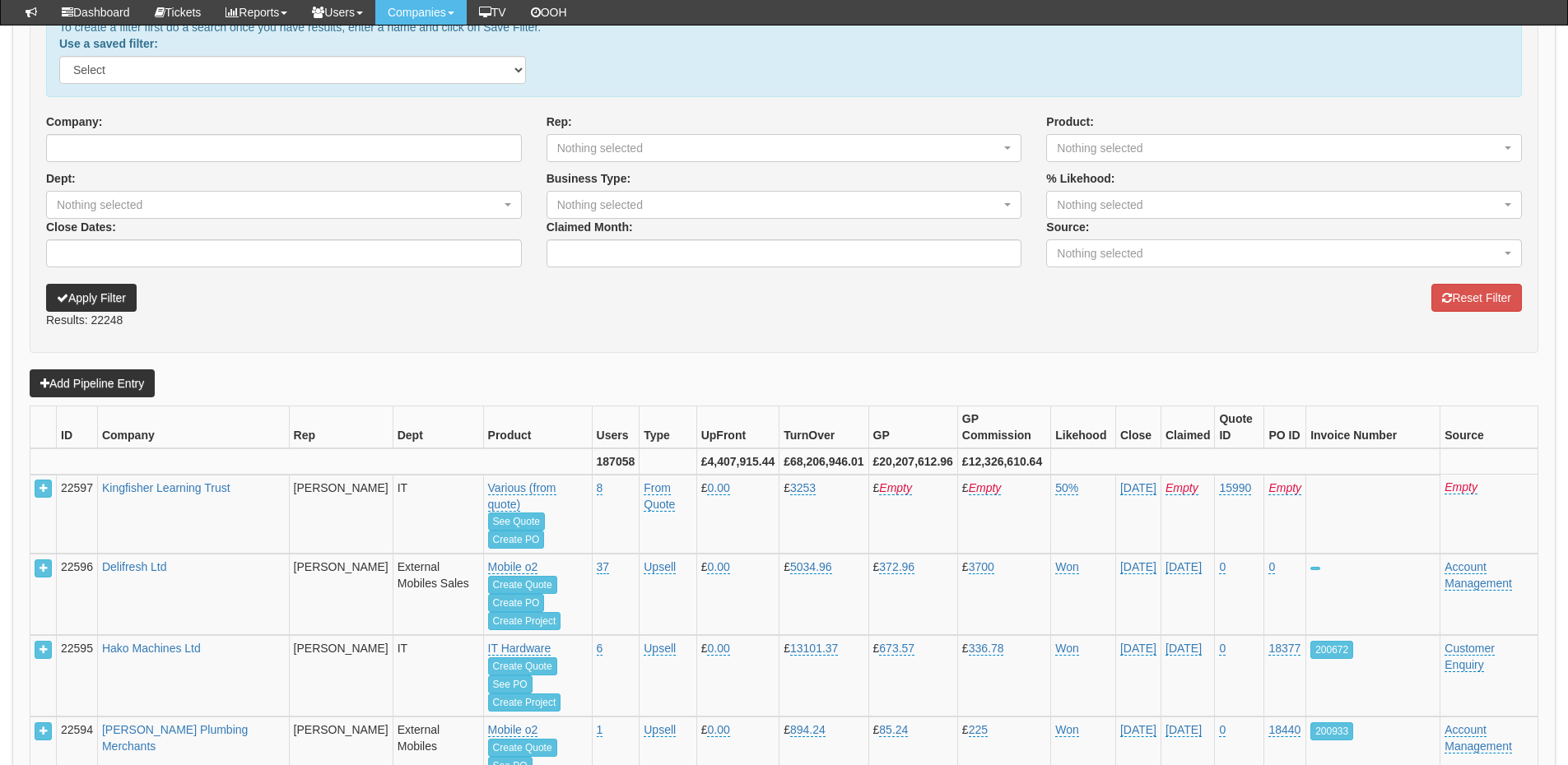
scroll to position [247, 0]
